Goal: Find contact information: Find contact information

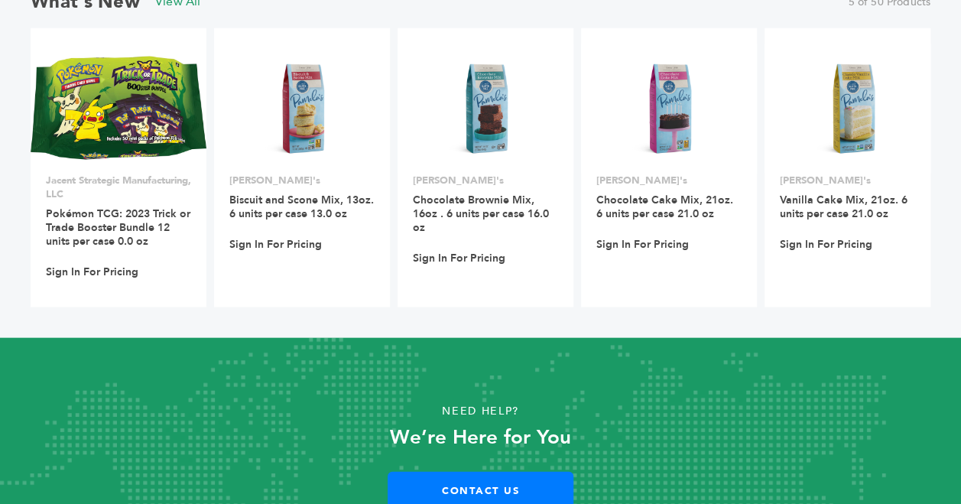
scroll to position [1583, 0]
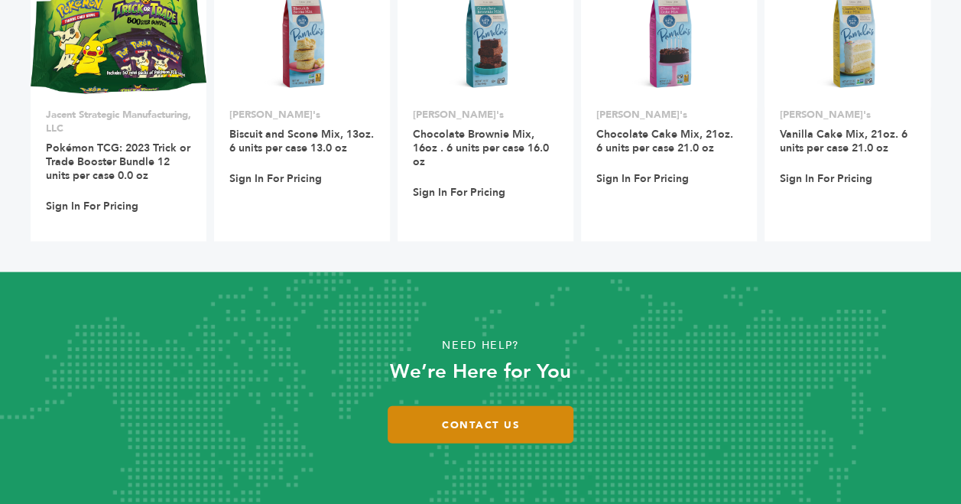
click at [491, 422] on link "Contact Us" at bounding box center [481, 424] width 186 height 37
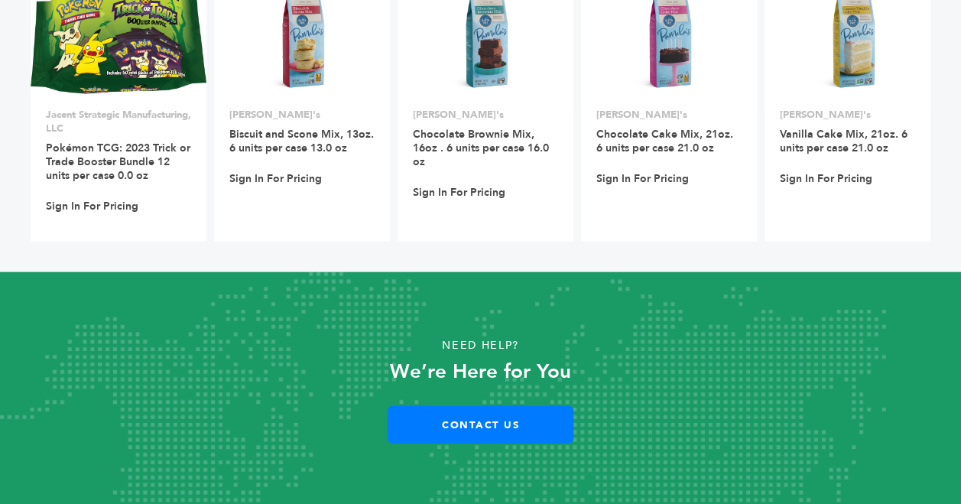
click at [766, 327] on div "Need Help? We’re Here for You Contact Us" at bounding box center [480, 389] width 865 height 140
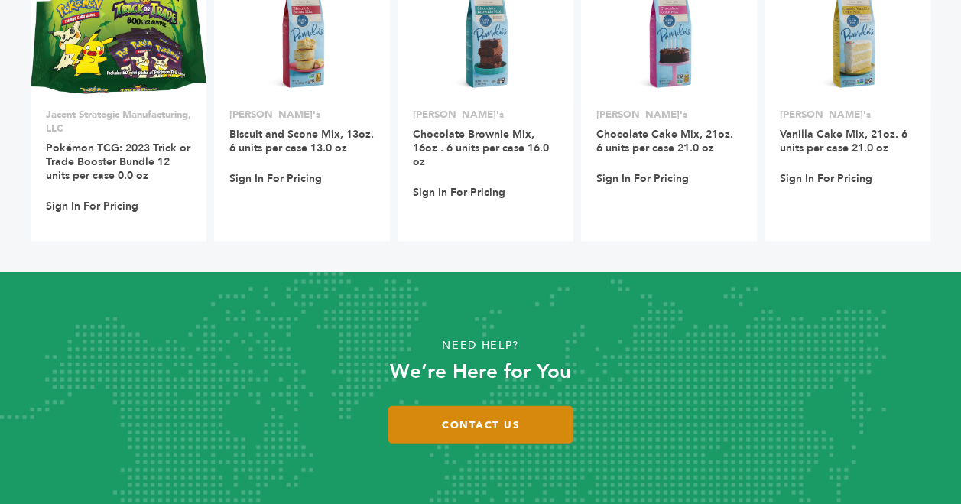
click at [442, 424] on link "Contact Us" at bounding box center [481, 424] width 186 height 37
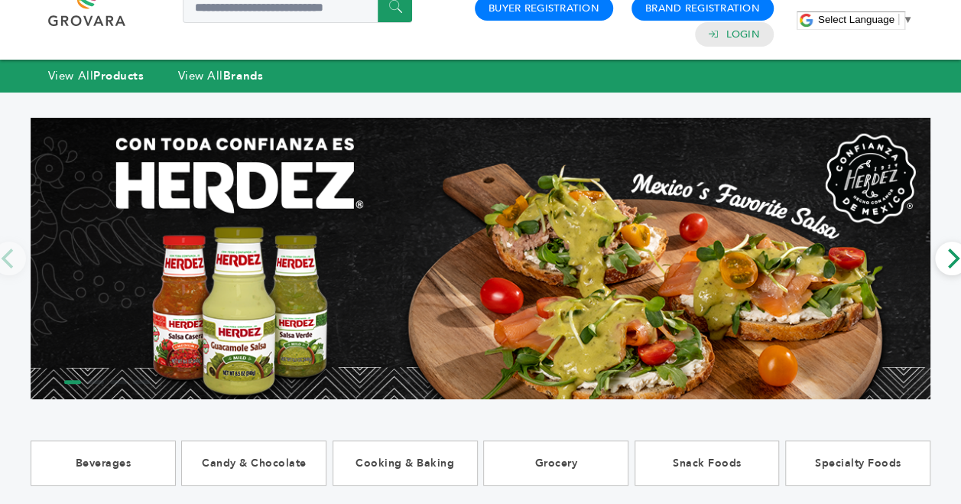
scroll to position [76, 0]
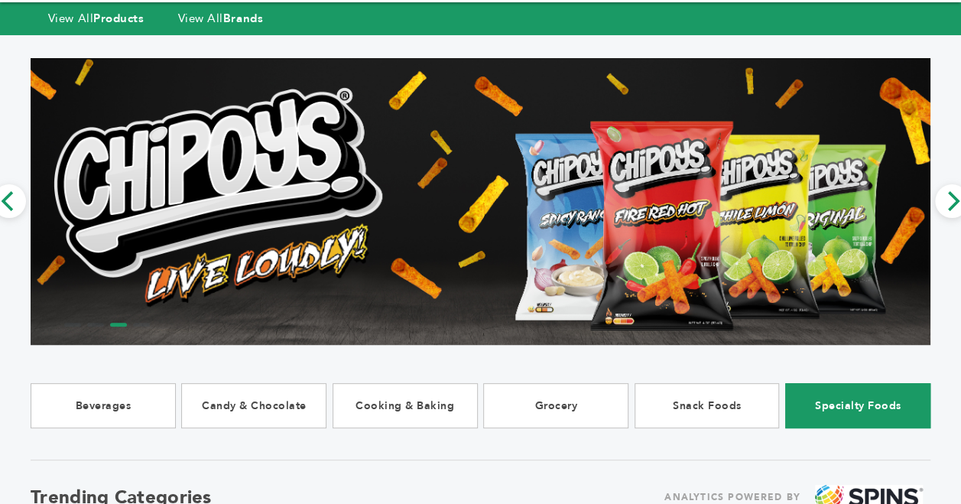
click at [900, 405] on link "Specialty Foods" at bounding box center [857, 405] width 145 height 45
